Goal: Use online tool/utility: Use online tool/utility

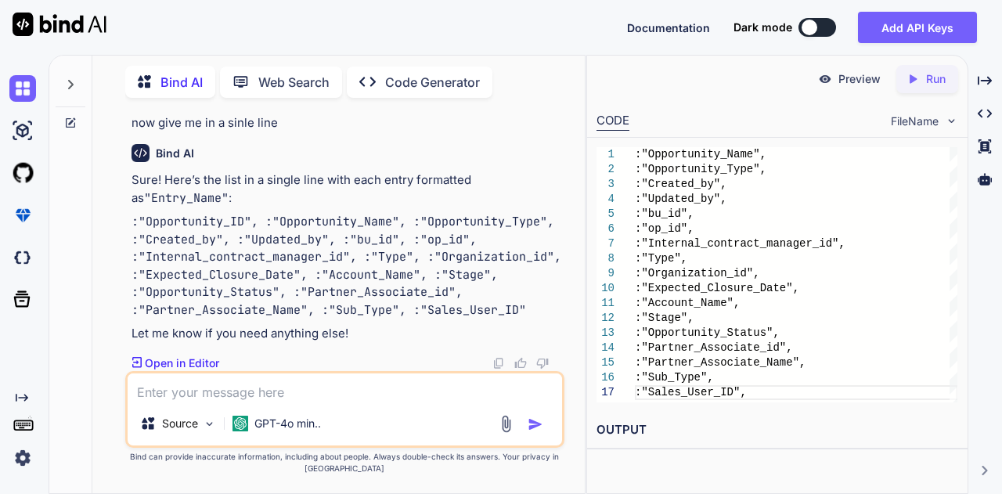
scroll to position [6327, 0]
click at [308, 386] on textarea at bounding box center [345, 387] width 435 height 28
paste textarea ":"Opportunity_ID", :"Opportunity_Name", :"Opportunity_Type", :"Created_by", :"U…"
type textarea ":"Opportunity_ID", :"Opportunity_Name", :"Opportunity_Type", :"Created_by", :"U…"
type textarea "x"
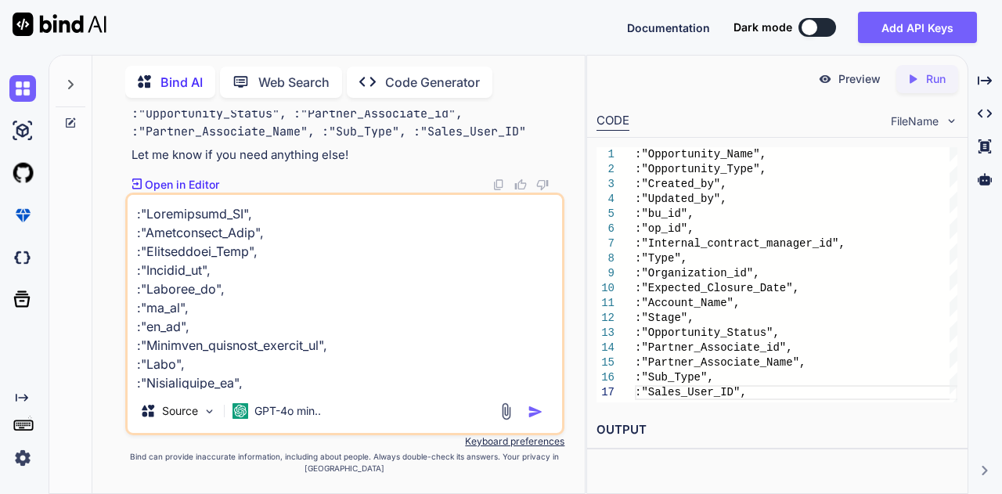
scroll to position [1148, 0]
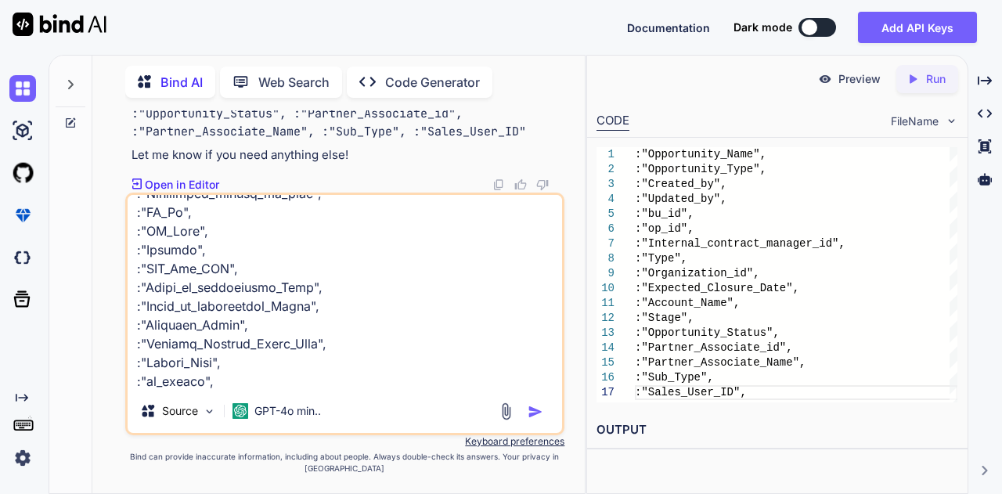
type textarea ":"Opportunity_ID", :"Opportunity_Name", :"Opportunity_Type", :"Created_by", :"U…"
type textarea ":"Account_Name", :"Stage", :"Opportunity_Status", :"Partner_Associate_id", :"Pa…"
click at [308, 386] on textarea at bounding box center [345, 292] width 435 height 194
type textarea ":"Opportunity_ID", :"Opportunity_Name", :"Opportunity_Type", :"Created_by", :"U…"
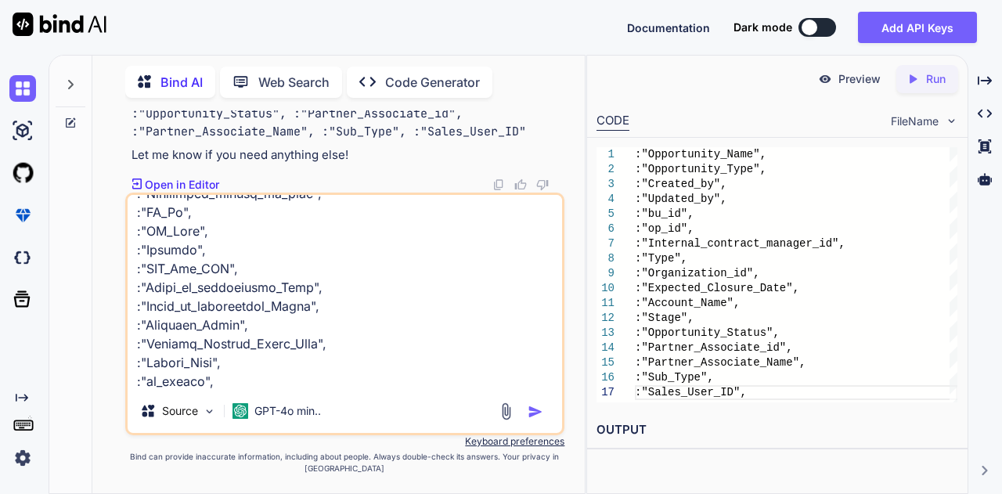
type textarea "x"
type textarea ":"Opportunity_ID", :"Opportunity_Name", :"Opportunity_Type", :"Created_by", :"U…"
type textarea "x"
type textarea ":"Opportunity_ID", :"Opportunity_Name", :"Opportunity_Type", :"Created_by", :"U…"
type textarea "x"
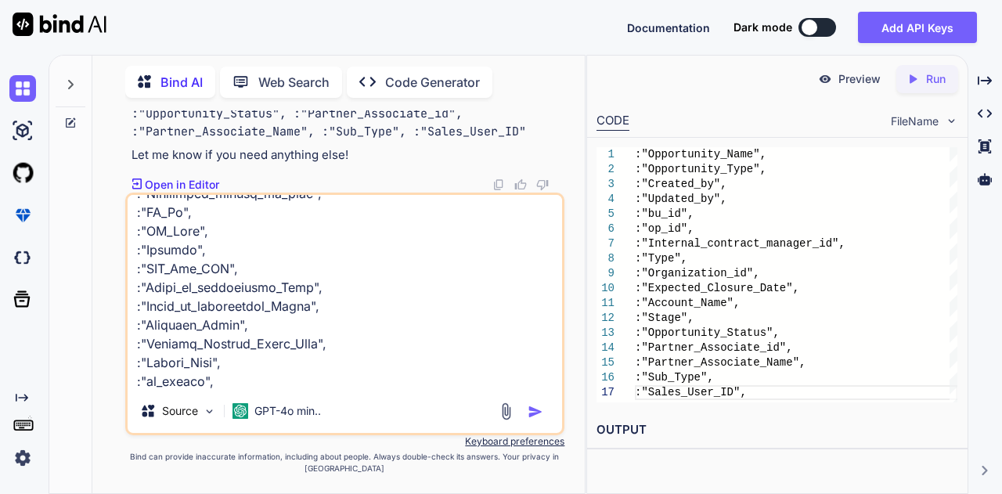
type textarea ":"Opportunity_ID", :"Opportunity_Name", :"Opportunity_Type", :"Created_by", :"U…"
type textarea "x"
type textarea ":"Opportunity_ID", :"Opportunity_Name", :"Opportunity_Type", :"Created_by", :"U…"
type textarea "x"
type textarea ":"Opportunity_ID", :"Opportunity_Name", :"Opportunity_Type", :"Created_by", :"U…"
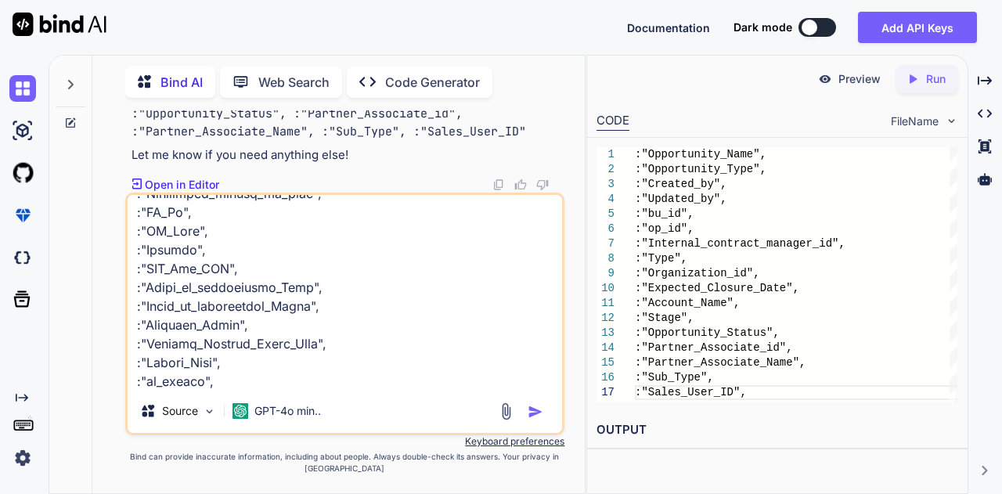
type textarea "x"
type textarea ":"Opportunity_ID", :"Opportunity_Name", :"Opportunity_Type", :"Created_by", :"U…"
type textarea "x"
type textarea ":"Opportunity_ID", :"Opportunity_Name", :"Opportunity_Type", :"Created_by", :"U…"
type textarea "x"
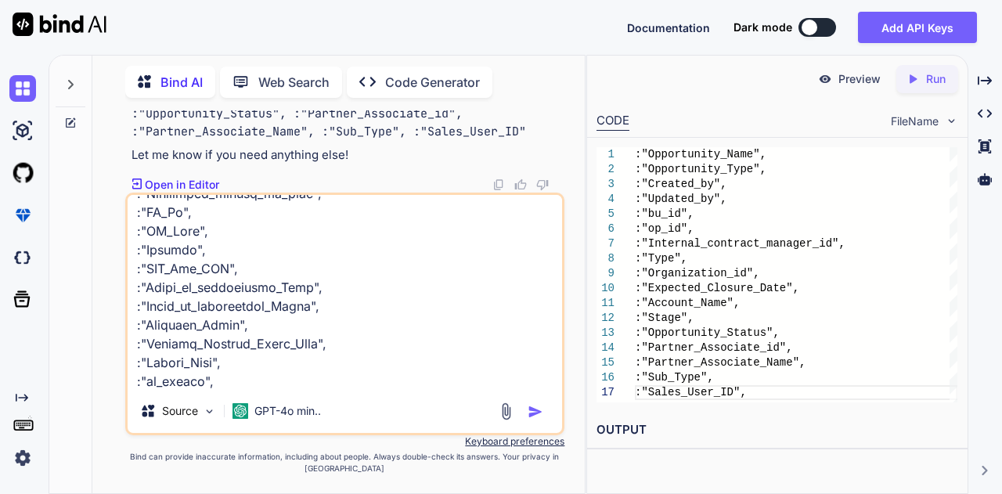
type textarea ":"Opportunity_ID", :"Opportunity_Name", :"Opportunity_Type", :"Created_by", :"U…"
type textarea "x"
type textarea ":"Opportunity_ID", :"Opportunity_Name", :"Opportunity_Type", :"Created_by", :"U…"
type textarea "x"
type textarea ":"Opportunity_ID", :"Opportunity_Name", :"Opportunity_Type", :"Created_by", :"U…"
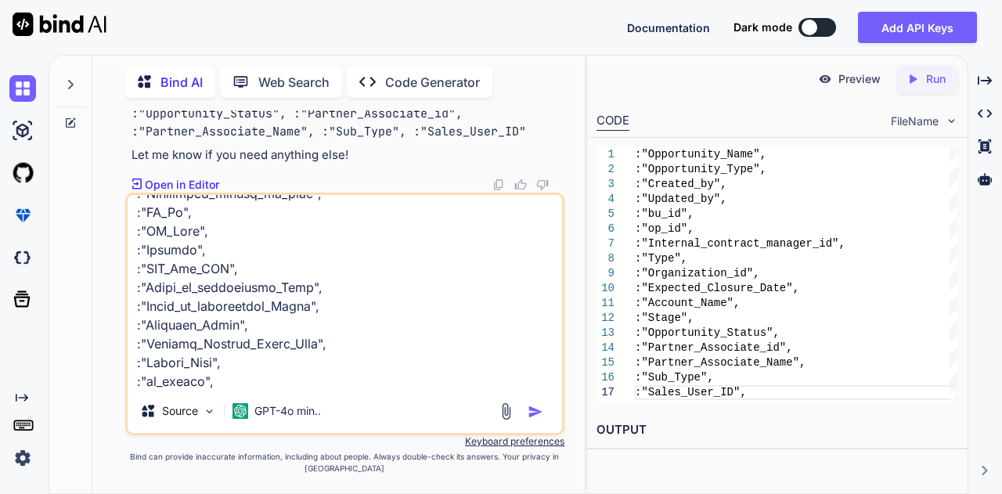
type textarea "x"
type textarea ":"Opportunity_ID", :"Opportunity_Name", :"Opportunity_Type", :"Created_by", :"U…"
type textarea "x"
type textarea ":"Opportunity_ID", :"Opportunity_Name", :"Opportunity_Type", :"Created_by", :"U…"
type textarea "x"
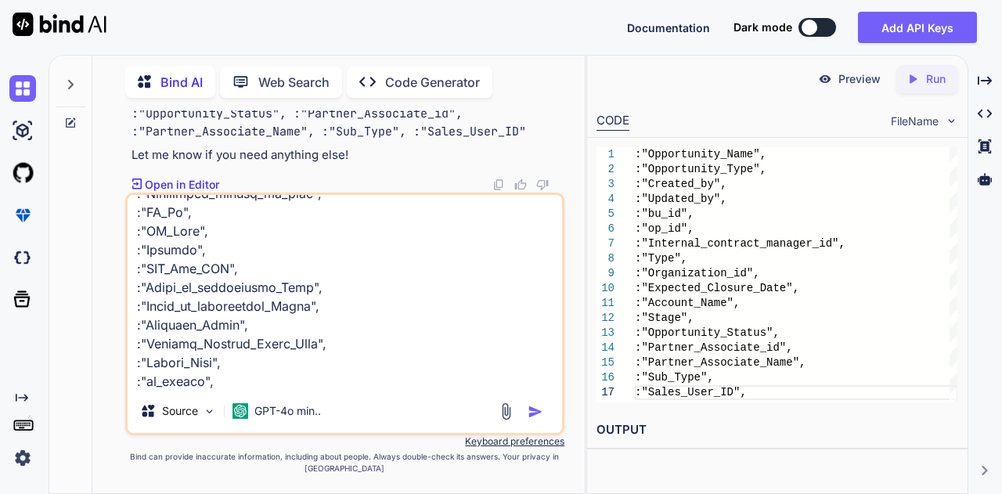
type textarea ":"Opportunity_ID", :"Opportunity_Name", :"Opportunity_Type", :"Created_by", :"U…"
type textarea "x"
type textarea ":"Opportunity_ID", :"Opportunity_Name", :"Opportunity_Type", :"Created_by", :"U…"
type textarea "x"
type textarea ":"Opportunity_ID", :"Opportunity_Name", :"Opportunity_Type", :"Created_by", :"U…"
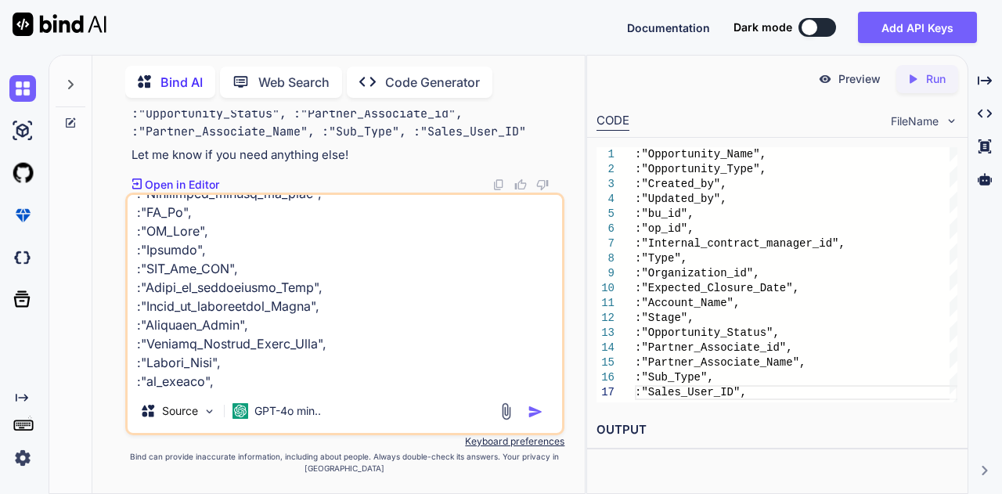
type textarea "x"
type textarea ":"Opportunity_ID", :"Opportunity_Name", :"Opportunity_Type", :"Created_by", :"U…"
type textarea "x"
type textarea ":"Opportunity_ID", :"Opportunity_Name", :"Opportunity_Type", :"Created_by", :"U…"
type textarea "x"
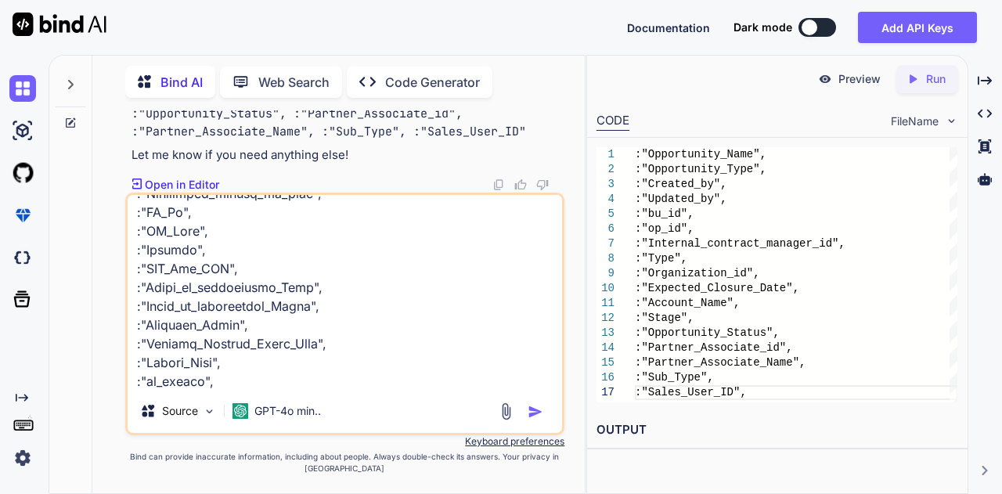
type textarea ":"Opportunity_ID", :"Opportunity_Name", :"Opportunity_Type", :"Created_by", :"U…"
type textarea "x"
type textarea ":"Opportunity_ID", :"Opportunity_Name", :"Opportunity_Type", :"Created_by", :"U…"
type textarea "x"
type textarea ":"Opportunity_ID", :"Opportunity_Name", :"Opportunity_Type", :"Created_by", :"U…"
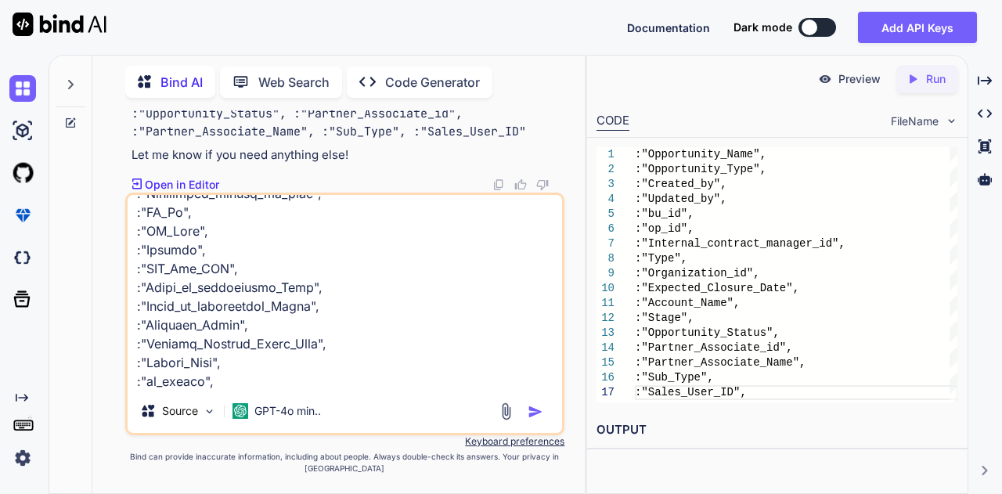
type textarea "x"
type textarea ":"Opportunity_ID", :"Opportunity_Name", :"Opportunity_Type", :"Created_by", :"U…"
type textarea "x"
type textarea ":"Opportunity_ID", :"Opportunity_Name", :"Opportunity_Type", :"Created_by", :"U…"
type textarea "x"
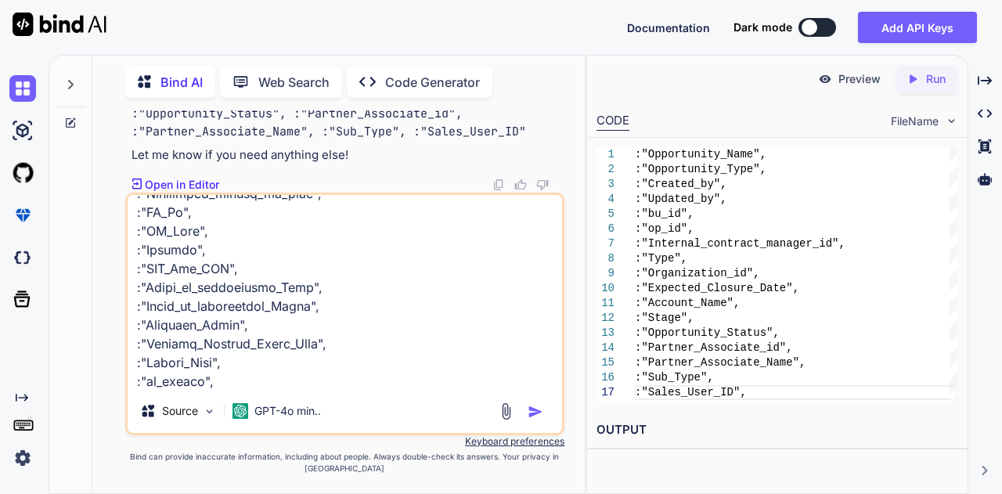
type textarea ":"Opportunity_ID", :"Opportunity_Name", :"Opportunity_Type", :"Created_by", :"U…"
type textarea "x"
type textarea ":"Opportunity_ID", :"Opportunity_Name", :"Opportunity_Type", :"Created_by", :"U…"
type textarea "x"
type textarea ":"Opportunity_ID", :"Opportunity_Name", :"Opportunity_Type", :"Created_by", :"U…"
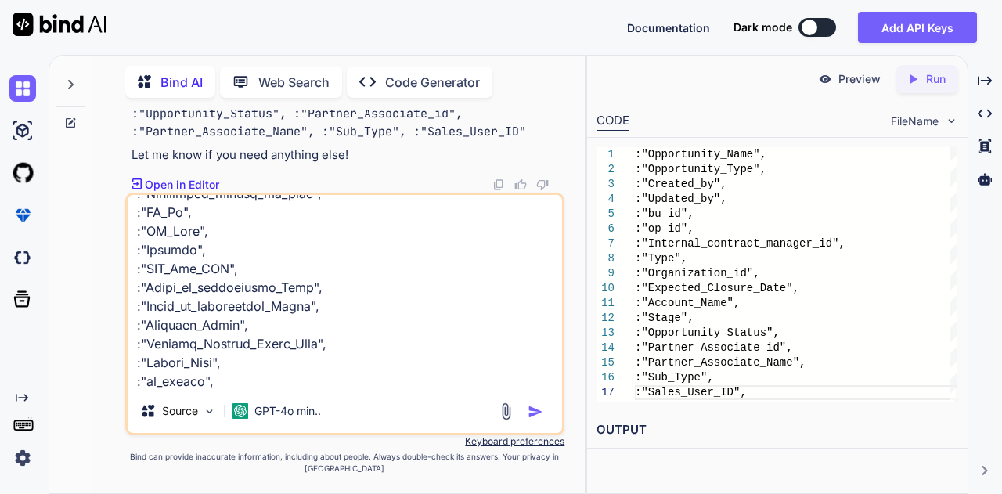
type textarea "x"
type textarea ":"Opportunity_ID", :"Opportunity_Name", :"Opportunity_Type", :"Created_by", :"U…"
type textarea "x"
type textarea ":"Opportunity_ID", :"Opportunity_Name", :"Opportunity_Type", :"Created_by", :"U…"
type textarea "x"
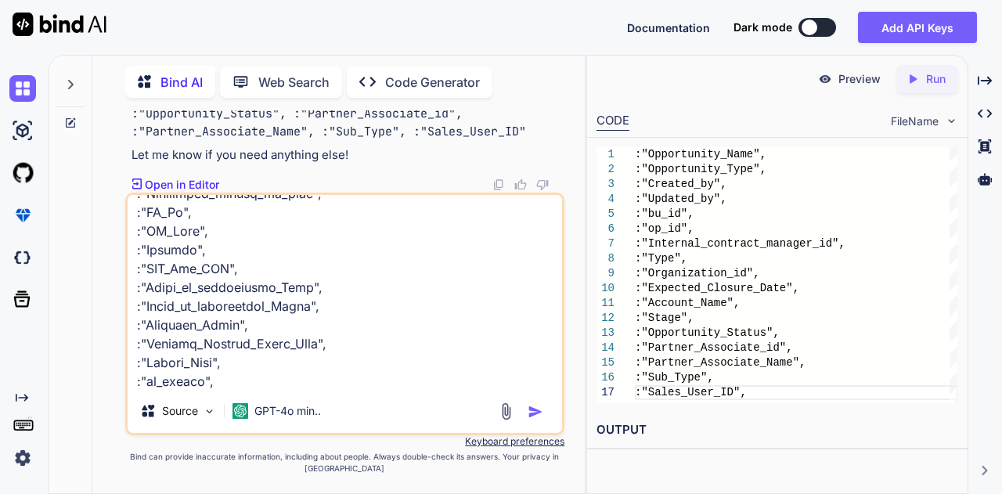
type textarea ":"Opportunity_ID", :"Opportunity_Name", :"Opportunity_Type", :"Created_by", :"U…"
type textarea "x"
type textarea ":"Opportunity_ID", :"Opportunity_Name", :"Opportunity_Type", :"Created_by", :"U…"
type textarea "x"
type textarea ":"Opportunity_ID", :"Opportunity_Name", :"Opportunity_Type", :"Created_by", :"U…"
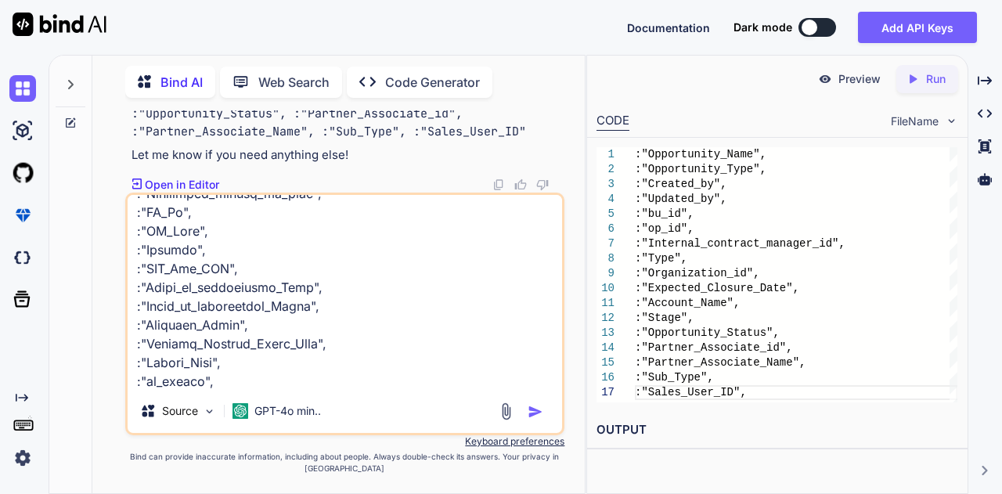
type textarea "x"
type textarea ":"Opportunity_ID", :"Opportunity_Name", :"Opportunity_Type", :"Created_by", :"U…"
type textarea "x"
type textarea ":"Opportunity_ID", :"Opportunity_Name", :"Opportunity_Type", :"Created_by", :"U…"
type textarea "x"
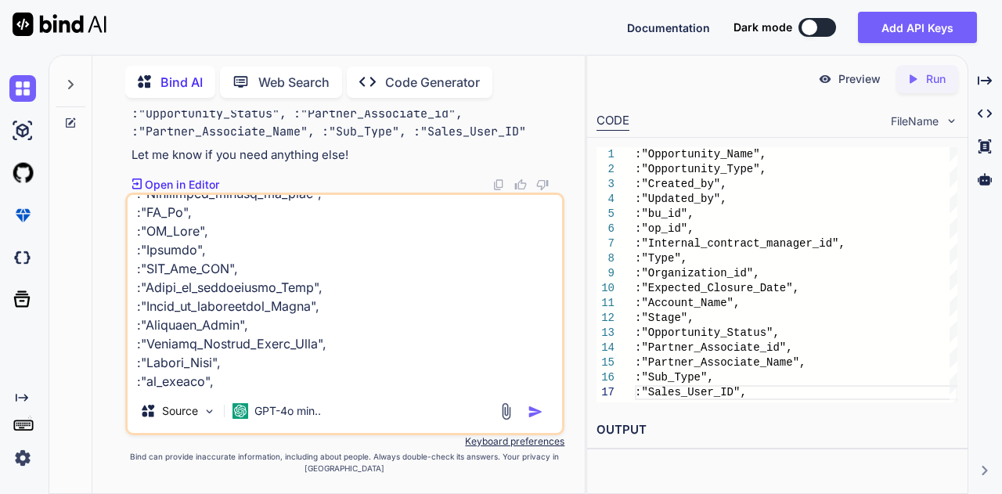
type textarea ":"Opportunity_ID", :"Opportunity_Name", :"Opportunity_Type", :"Created_by", :"U…"
type textarea "x"
type textarea ":"Opportunity_ID", :"Opportunity_Name", :"Opportunity_Type", :"Created_by", :"U…"
type textarea "x"
type textarea ":"Opportunity_ID", :"Opportunity_Name", :"Opportunity_Type", :"Created_by", :"U…"
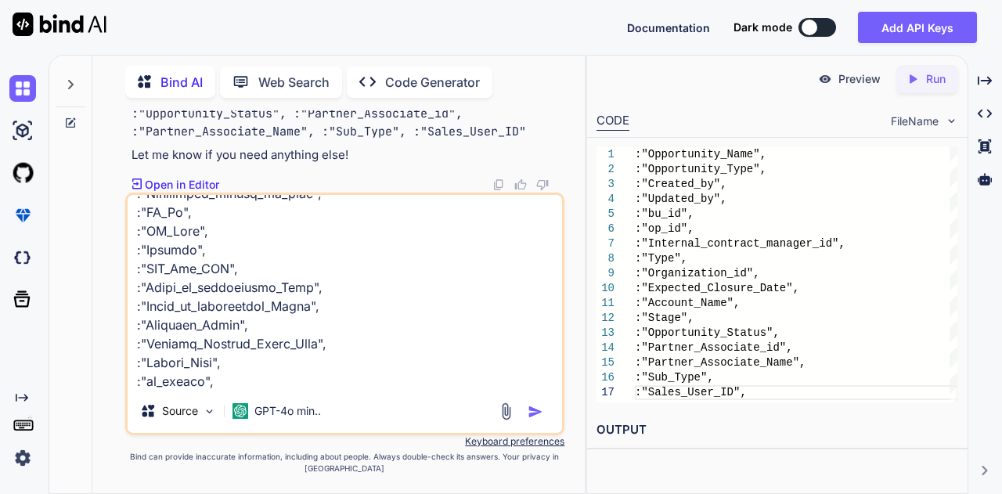
type textarea "x"
type textarea ":"Opportunity_ID", :"Opportunity_Name", :"Opportunity_Type", :"Created_by", :"U…"
type textarea "x"
type textarea ":"Opportunity_ID", :"Opportunity_Name", :"Opportunity_Type", :"Created_by", :"U…"
type textarea "x"
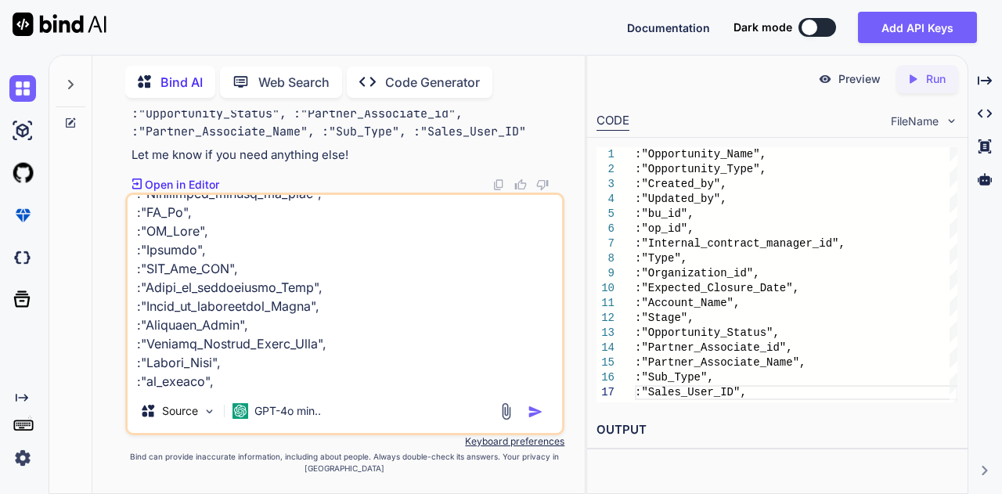
type textarea ":"Opportunity_ID", :"Opportunity_Name", :"Opportunity_Type", :"Created_by", :"U…"
type textarea "x"
type textarea ":"Opportunity_ID", :"Opportunity_Name", :"Opportunity_Type", :"Created_by", :"U…"
type textarea "x"
type textarea ":"Opportunity_ID", :"Opportunity_Name", :"Opportunity_Type", :"Created_by", :"U…"
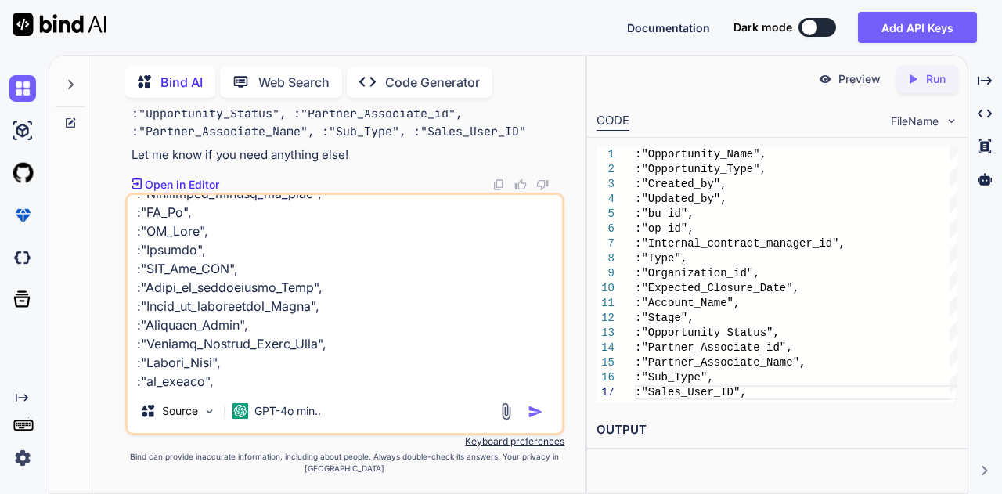
type textarea "x"
type textarea ":"Opportunity_ID", :"Opportunity_Name", :"Opportunity_Type", :"Created_by", :"U…"
type textarea "x"
type textarea ":"Opportunity_ID", :"Opportunity_Name", :"Opportunity_Type", :"Created_by", :"U…"
type textarea "x"
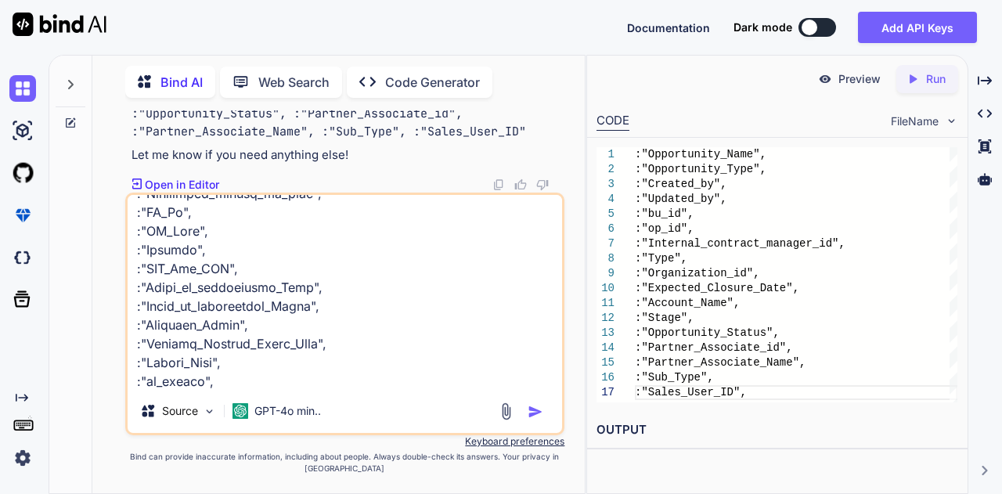
type textarea ":"Opportunity_ID", :"Opportunity_Name", :"Opportunity_Type", :"Created_by", :"U…"
type textarea "x"
type textarea ":"Opportunity_ID", :"Opportunity_Name", :"Opportunity_Type", :"Created_by", :"U…"
type textarea "x"
type textarea ":"Opportunity_ID", :"Opportunity_Name", :"Opportunity_Type", :"Created_by", :"U…"
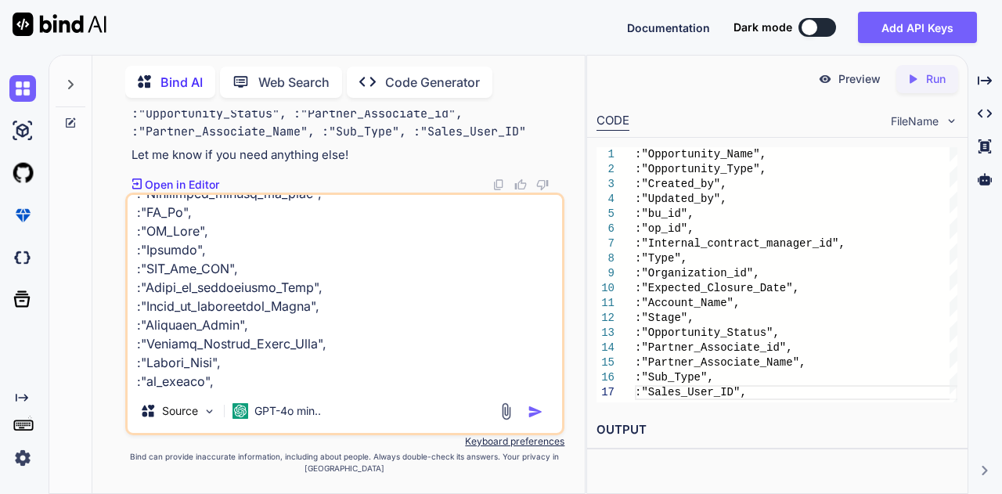
type textarea "x"
type textarea ":"Opportunity_ID", :"Opportunity_Name", :"Opportunity_Type", :"Created_by", :"U…"
type textarea "x"
type textarea ":"Opportunity_ID", :"Opportunity_Name", :"Opportunity_Type", :"Created_by", :"U…"
type textarea "x"
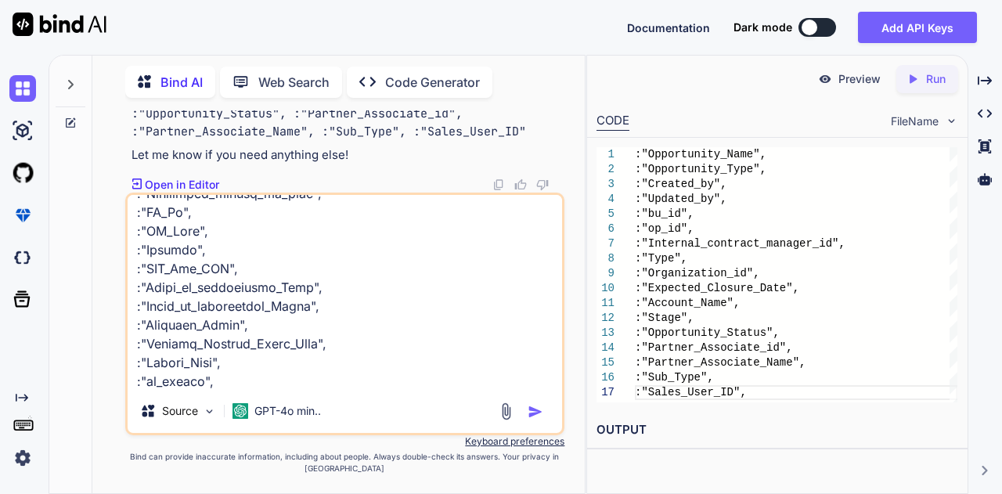
type textarea ":"Opportunity_ID", :"Opportunity_Name", :"Opportunity_Type", :"Created_by", :"U…"
type textarea "x"
type textarea ":"Opportunity_ID", :"Opportunity_Name", :"Opportunity_Type", :"Created_by", :"U…"
type textarea "x"
type textarea ":"Opportunity_ID", :"Opportunity_Name", :"Opportunity_Type", :"Created_by", :"U…"
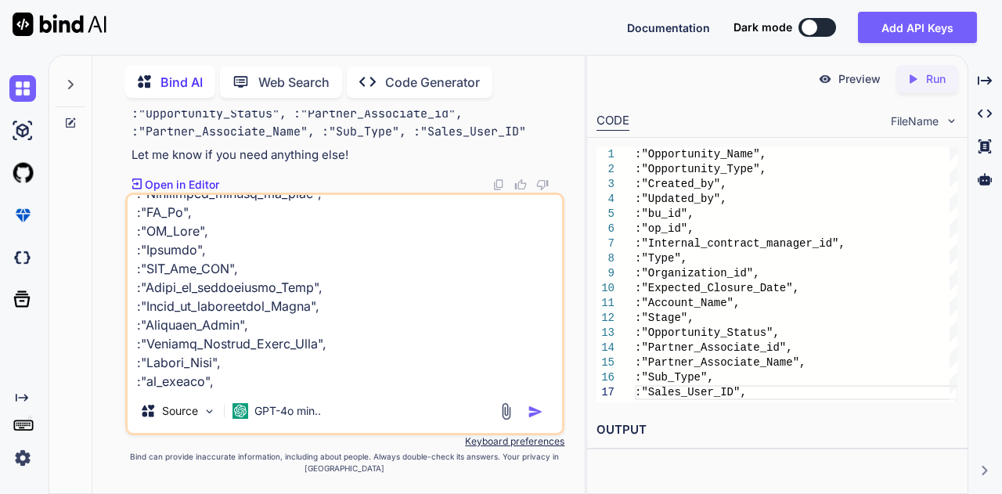
type textarea "x"
type textarea ":"Opportunity_ID", :"Opportunity_Name", :"Opportunity_Type", :"Created_by", :"U…"
type textarea "x"
type textarea ":"Opportunity_ID", :"Opportunity_Name", :"Opportunity_Type", :"Created_by", :"U…"
type textarea "x"
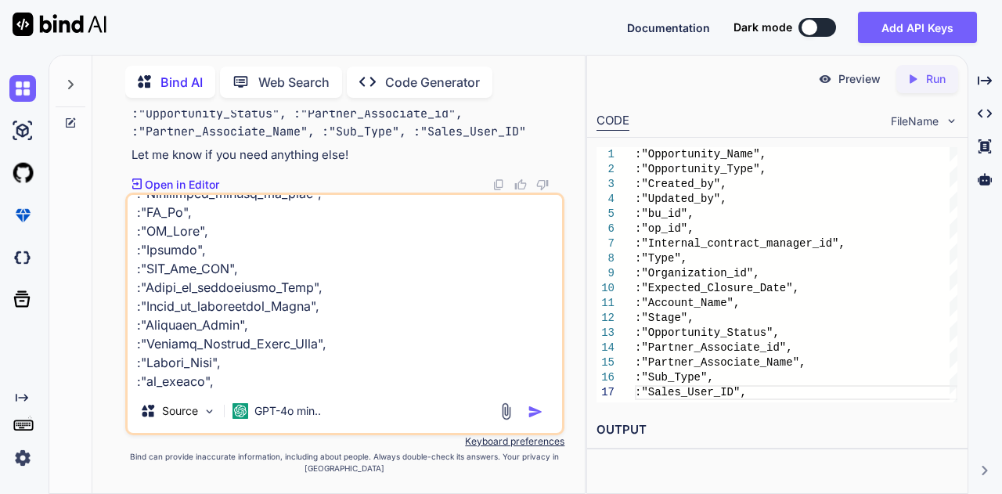
type textarea ":"Opportunity_ID", :"Opportunity_Name", :"Opportunity_Type", :"Created_by", :"U…"
type textarea "x"
type textarea ":"Opportunity_ID", :"Opportunity_Name", :"Opportunity_Type", :"Created_by", :"U…"
type textarea "x"
type textarea ":"Opportunity_ID", :"Opportunity_Name", :"Opportunity_Type", :"Created_by", :"U…"
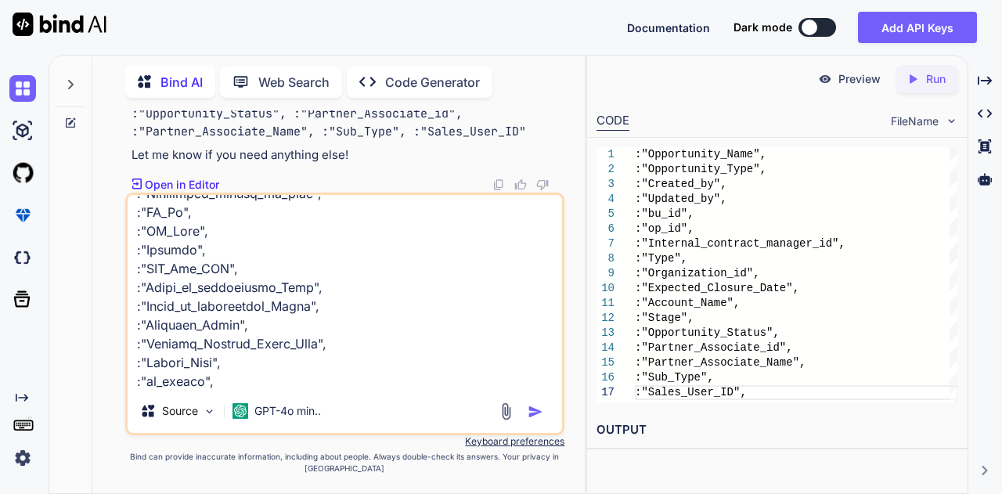
type textarea "x"
type textarea ":"Opportunity_ID", :"Opportunity_Name", :"Opportunity_Type", :"Created_by", :"U…"
type textarea "x"
type textarea ":"Opportunity_ID", :"Opportunity_Name", :"Opportunity_Type", :"Created_by", :"U…"
type textarea "x"
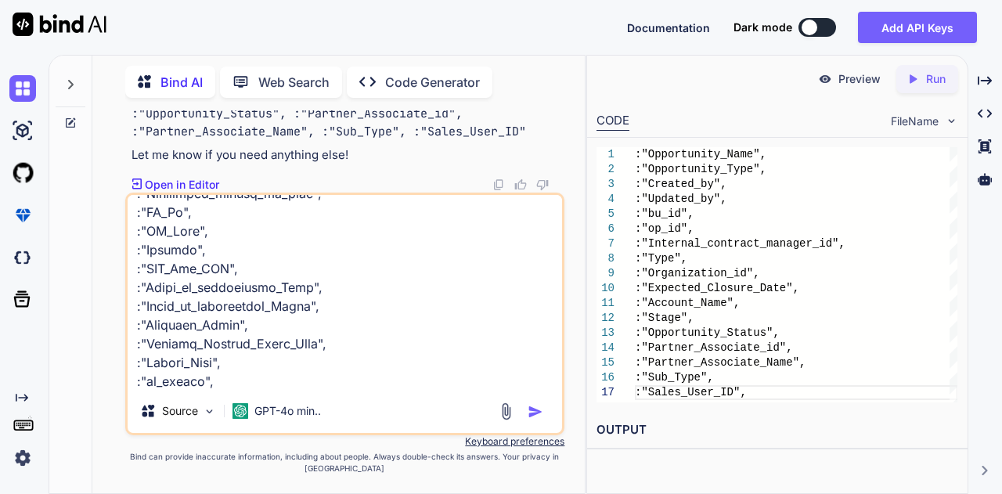
type textarea ":"Opportunity_ID", :"Opportunity_Name", :"Opportunity_Type", :"Created_by", :"U…"
type textarea "x"
type textarea ":"Opportunity_ID", :"Opportunity_Name", :"Opportunity_Type", :"Created_by", :"U…"
type textarea "x"
type textarea ":"Opportunity_ID", :"Opportunity_Name", :"Opportunity_Type", :"Created_by", :"U…"
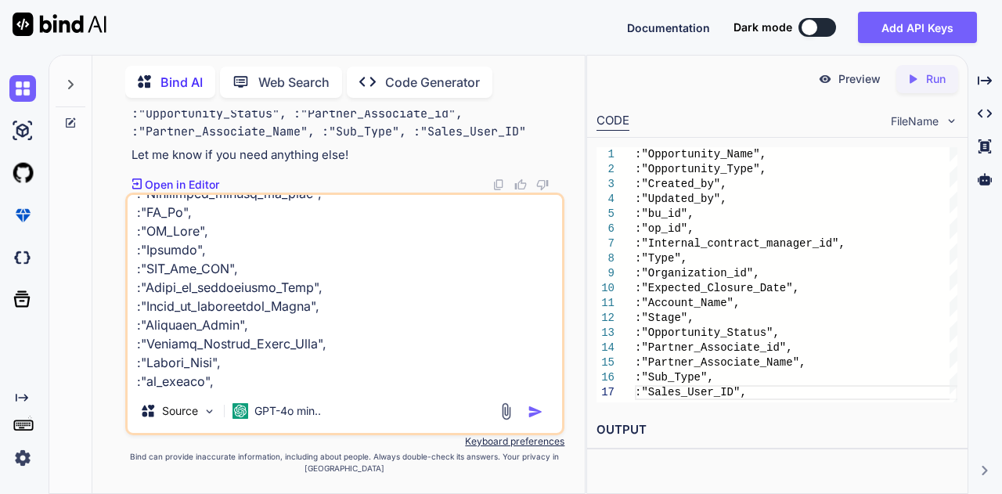
type textarea "x"
type textarea ":"Opportunity_ID", :"Opportunity_Name", :"Opportunity_Type", :"Created_by", :"U…"
type textarea "x"
type textarea ":"Opportunity_ID", :"Opportunity_Name", :"Opportunity_Type", :"Created_by", :"U…"
type textarea "x"
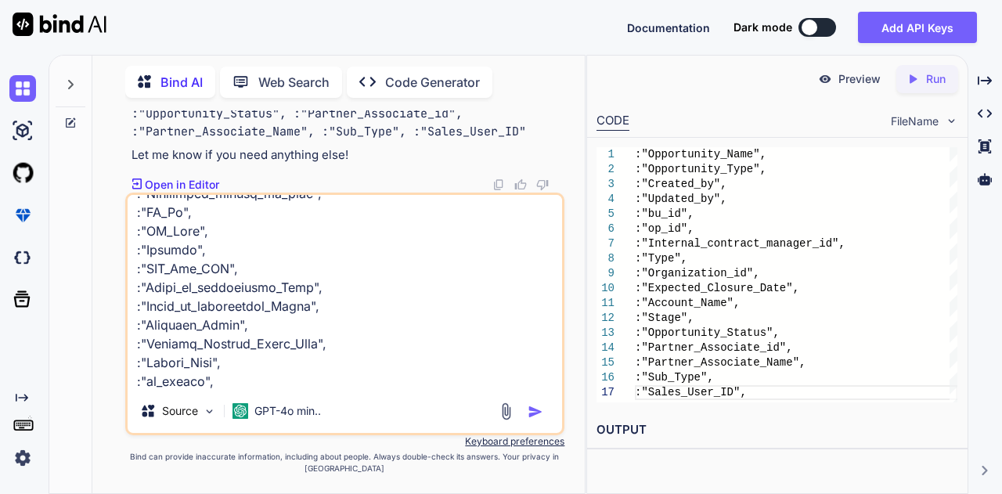
type textarea ":"Opportunity_ID", :"Opportunity_Name", :"Opportunity_Type", :"Created_by", :"U…"
type textarea "x"
type textarea ":"Opportunity_ID", :"Opportunity_Name", :"Opportunity_Type", :"Created_by", :"U…"
type textarea "x"
type textarea ":"Opportunity_ID", :"Opportunity_Name", :"Opportunity_Type", :"Created_by", :"U…"
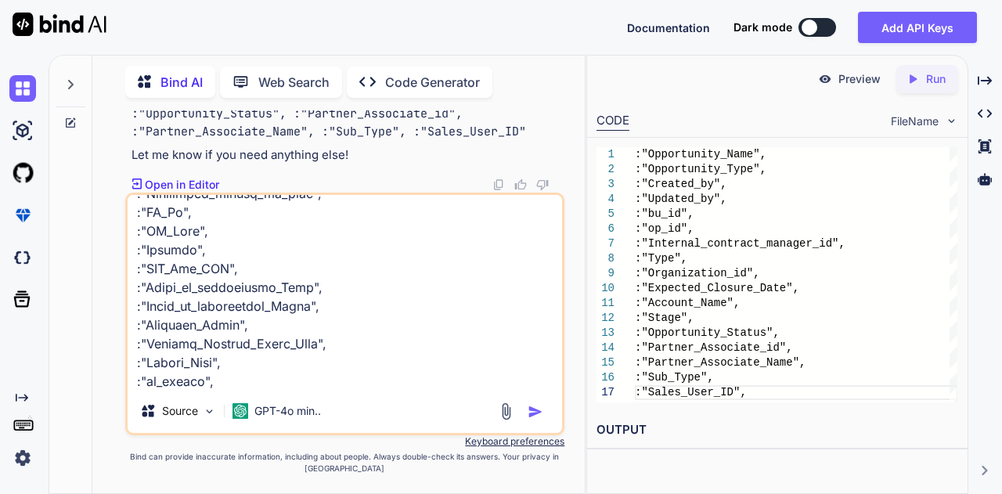
type textarea "x"
type textarea ":"Opportunity_ID", :"Opportunity_Name", :"Opportunity_Type", :"Created_by", :"U…"
type textarea "x"
type textarea ":"Opportunity_ID", :"Opportunity_Name", :"Opportunity_Type", :"Created_by", :"U…"
type textarea "x"
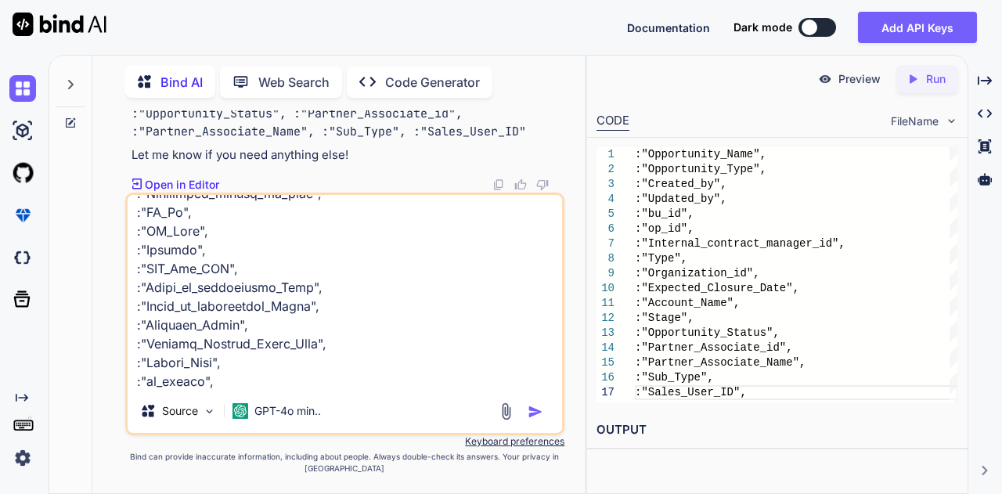
type textarea ":"Opportunity_ID", :"Opportunity_Name", :"Opportunity_Type", :"Created_by", :"U…"
type textarea "x"
type textarea ":"Opportunity_ID", :"Opportunity_Name", :"Opportunity_Type", :"Created_by", :"U…"
type textarea "x"
type textarea ":"Opportunity_ID", :"Opportunity_Name", :"Opportunity_Type", :"Created_by", :"U…"
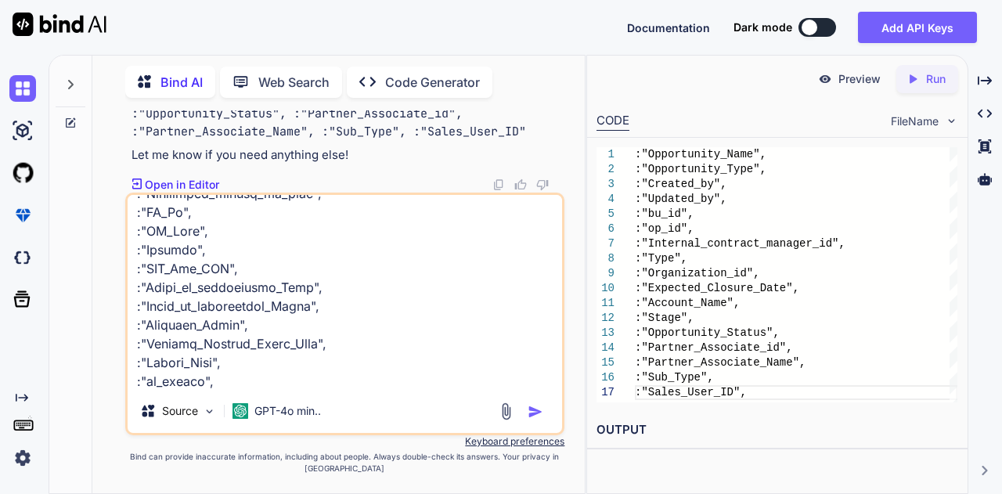
type textarea "x"
type textarea ":"Opportunity_ID", :"Opportunity_Name", :"Opportunity_Type", :"Created_by", :"U…"
type textarea "x"
type textarea ":"Opportunity_ID", :"Opportunity_Name", :"Opportunity_Type", :"Created_by", :"U…"
type textarea "x"
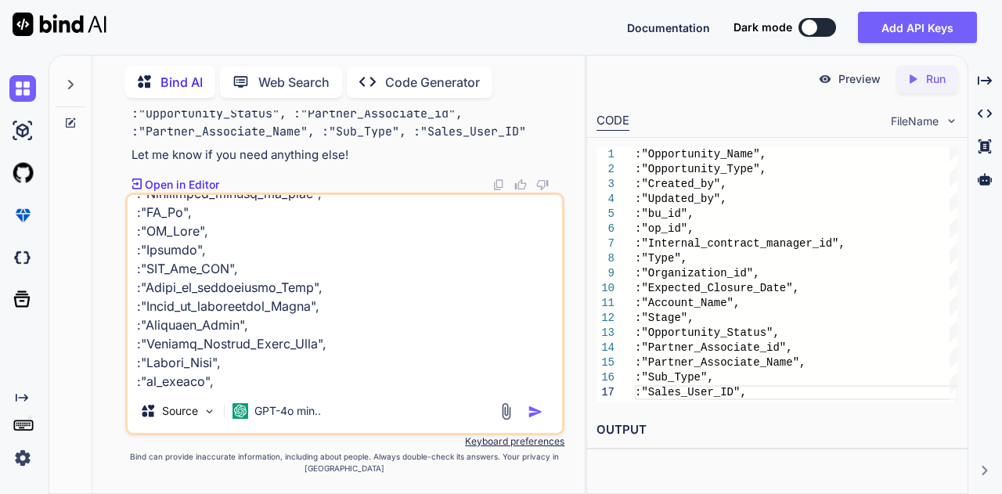
type textarea ":"Opportunity_ID", :"Opportunity_Name", :"Opportunity_Type", :"Created_by", :"U…"
type textarea "x"
type textarea ":"Opportunity_ID", :"Opportunity_Name", :"Opportunity_Type", :"Created_by", :"U…"
type textarea "x"
type textarea ":"Opportunity_ID", :"Opportunity_Name", :"Opportunity_Type", :"Created_by", :"U…"
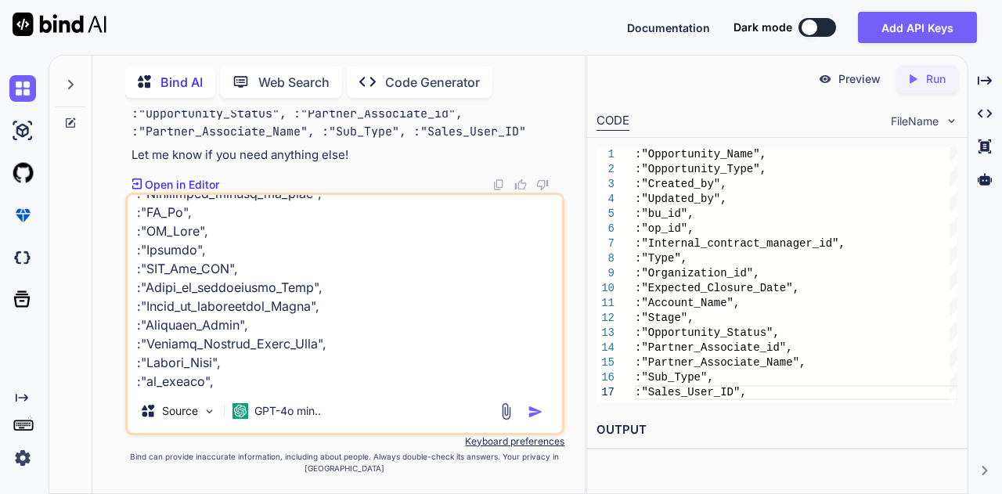
type textarea "x"
type textarea ":"Opportunity_ID", :"Opportunity_Name", :"Opportunity_Type", :"Created_by", :"U…"
type textarea "x"
type textarea ":"Opportunity_ID", :"Opportunity_Name", :"Opportunity_Type", :"Created_by", :"U…"
type textarea "x"
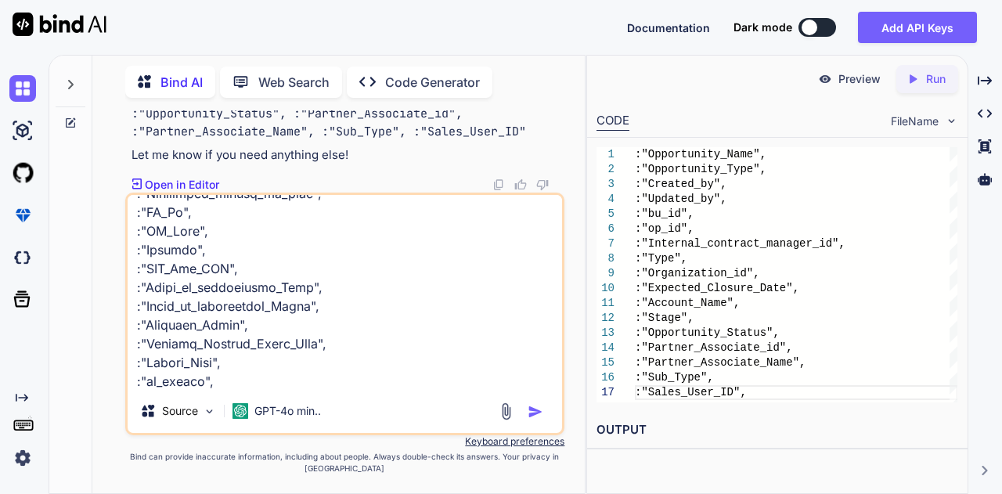
type textarea ":"Opportunity_ID", :"Opportunity_Name", :"Opportunity_Type", :"Created_by", :"U…"
type textarea "x"
type textarea ":"Opportunity_ID", :"Opportunity_Name", :"Opportunity_Type", :"Created_by", :"U…"
type textarea "x"
type textarea ":"Opportunity_ID", :"Opportunity_Name", :"Opportunity_Type", :"Created_by", :"U…"
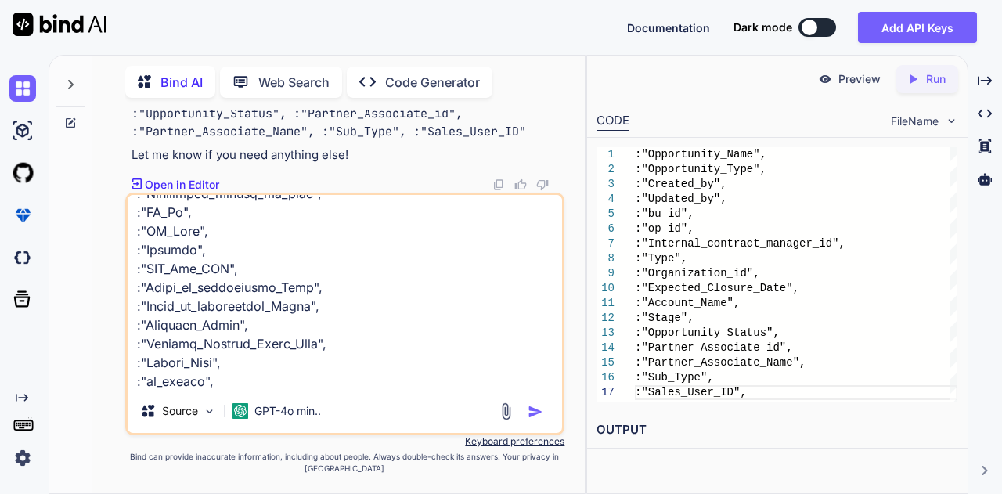
type textarea "x"
type textarea ":"Opportunity_ID", :"Opportunity_Name", :"Opportunity_Type", :"Created_by", :"U…"
type textarea "x"
type textarea ":"Opportunity_ID", :"Opportunity_Name", :"Opportunity_Type", :"Created_by", :"U…"
type textarea "x"
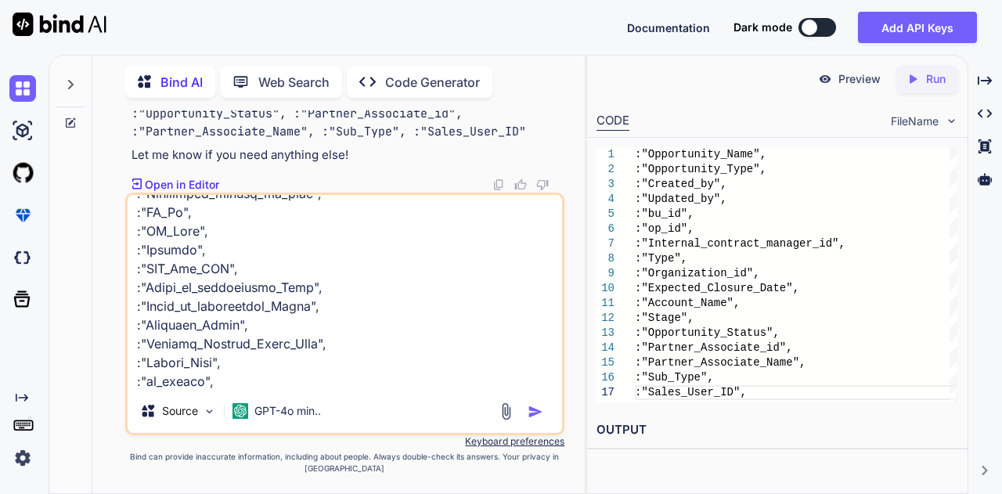
type textarea ":"Opportunity_ID", :"Opportunity_Name", :"Opportunity_Type", :"Created_by", :"U…"
type textarea "x"
type textarea ":"Opportunity_ID", :"Opportunity_Name", :"Opportunity_Type", :"Created_by", :"U…"
type textarea "x"
type textarea ":"Opportunity_ID", :"Opportunity_Name", :"Opportunity_Type", :"Created_by", :"U…"
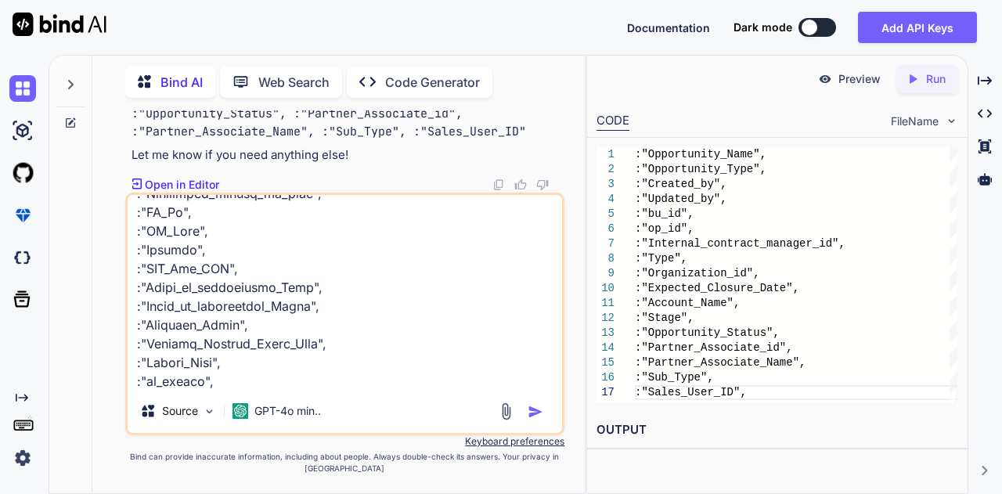
type textarea "x"
type textarea ":"Opportunity_ID", :"Opportunity_Name", :"Opportunity_Type", :"Created_by", :"U…"
type textarea "x"
type textarea ":"Opportunity_ID", :"Opportunity_Name", :"Opportunity_Type", :"Created_by", :"U…"
type textarea "x"
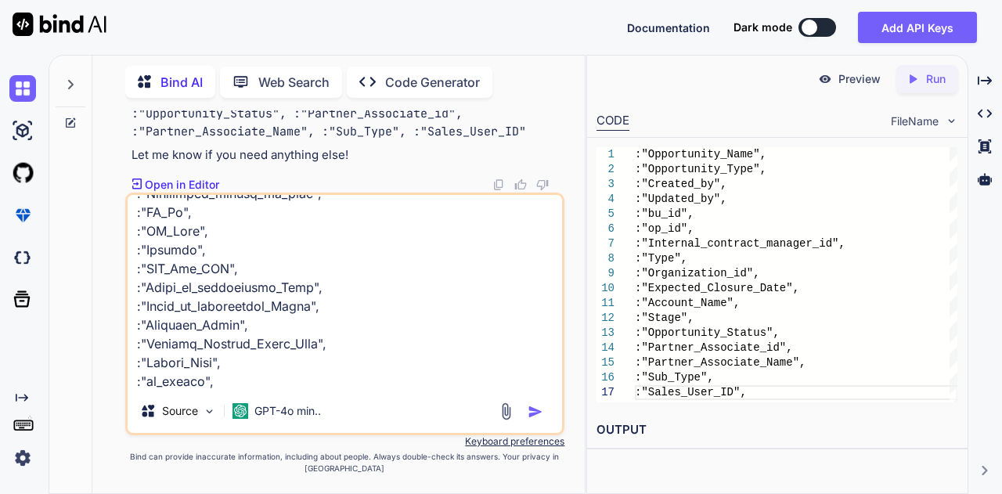
type textarea ":"Opportunity_ID", :"Opportunity_Name", :"Opportunity_Type", :"Created_by", :"U…"
type textarea "x"
type textarea ":"Opportunity_ID", :"Opportunity_Name", :"Opportunity_Type", :"Created_by", :"U…"
type textarea "x"
type textarea ":"Opportunity_ID", :"Opportunity_Name", :"Opportunity_Type", :"Created_by", :"U…"
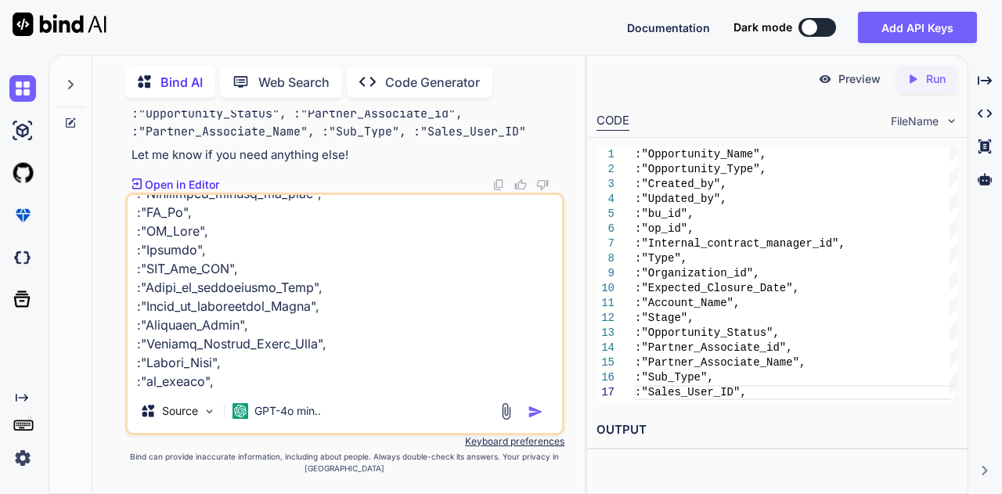
type textarea "x"
type textarea ":"Opportunity_ID", :"Opportunity_Name", :"Opportunity_Type", :"Created_by", :"U…"
type textarea "x"
type textarea ":"Opportunity_ID", :"Opportunity_Name", :"Opportunity_Type", :"Created_by", :"U…"
type textarea "x"
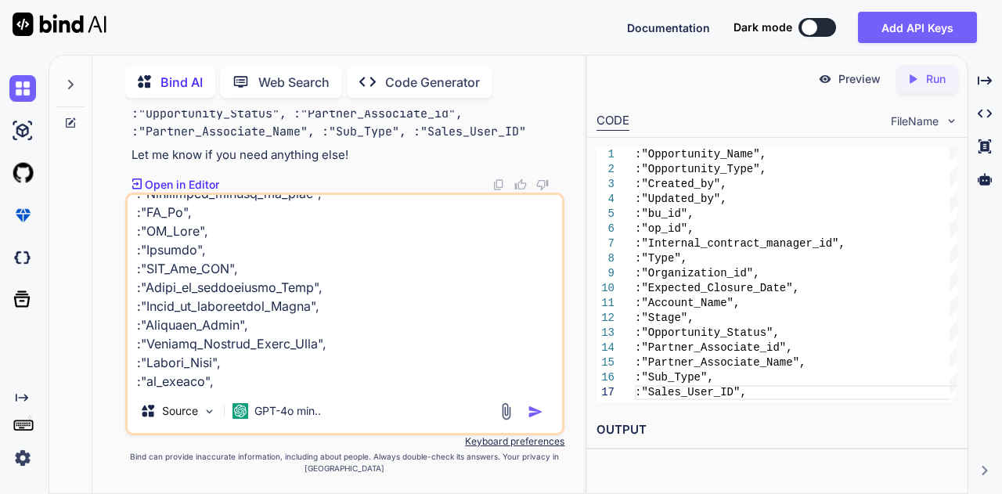
type textarea ":"Opportunity_ID", :"Opportunity_Name", :"Opportunity_Type", :"Created_by", :"U…"
type textarea "x"
type textarea ":"Opportunity_ID", :"Opportunity_Name", :"Opportunity_Type", :"Created_by", :"U…"
type textarea "x"
type textarea ":"Opportunity_ID", :"Opportunity_Name", :"Opportunity_Type", :"Created_by", :"U…"
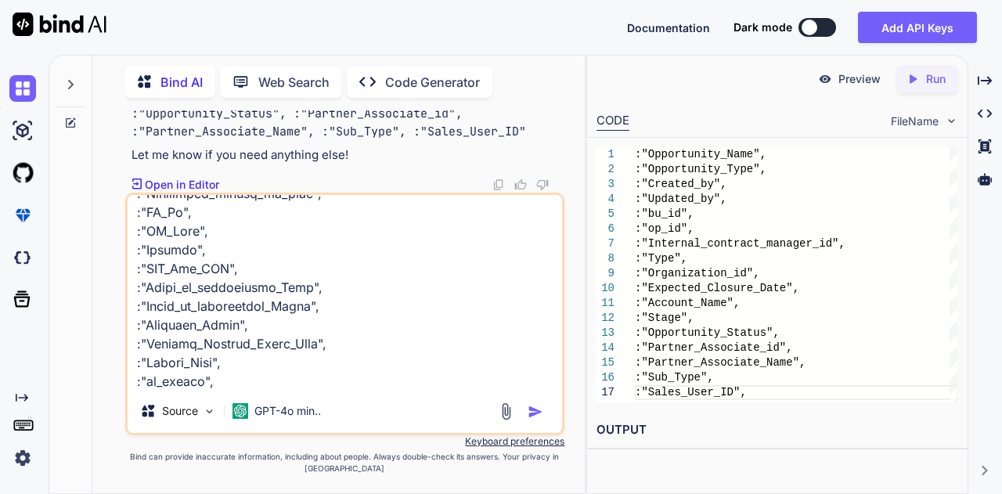
type textarea "x"
type textarea ":"Opportunity_ID", :"Opportunity_Name", :"Opportunity_Type", :"Created_by", :"U…"
type textarea "x"
type textarea ":"Opportunity_ID", :"Opportunity_Name", :"Opportunity_Type", :"Created_by", :"U…"
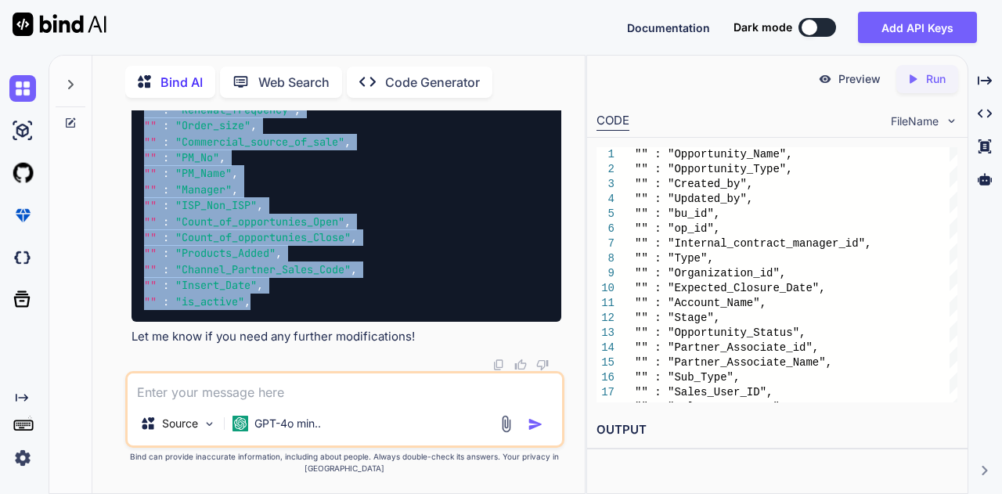
scroll to position [7052, 0]
drag, startPoint x: 254, startPoint y: 301, endPoint x: 138, endPoint y: 157, distance: 184.9
copy code """ : "Opportunity_ID" , "" : "Opportunity_Name" , "" : "Opportunity_Type" , "" …"
